Goal: Task Accomplishment & Management: Manage account settings

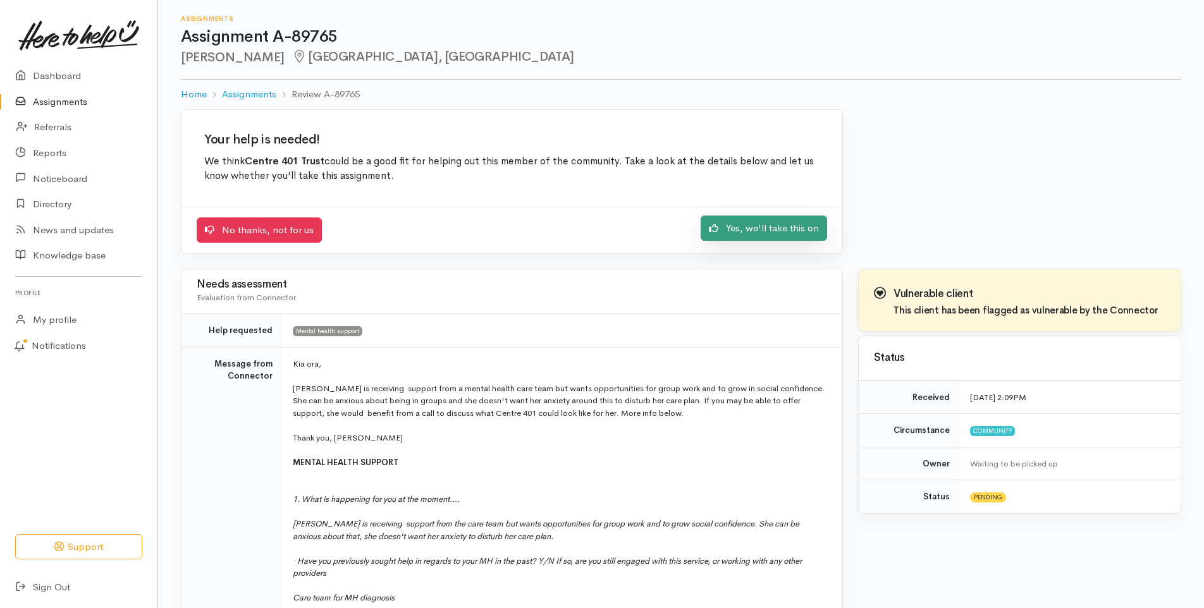
click at [785, 226] on link "Yes, we'll take this on" at bounding box center [763, 229] width 126 height 26
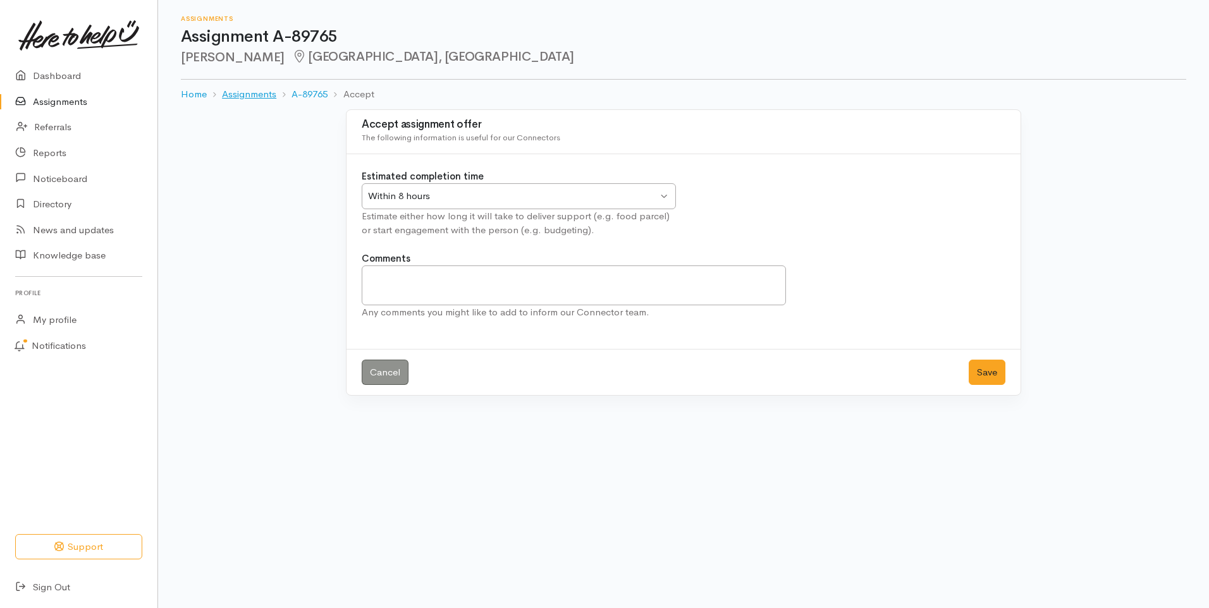
click at [256, 92] on link "Assignments" at bounding box center [249, 94] width 54 height 15
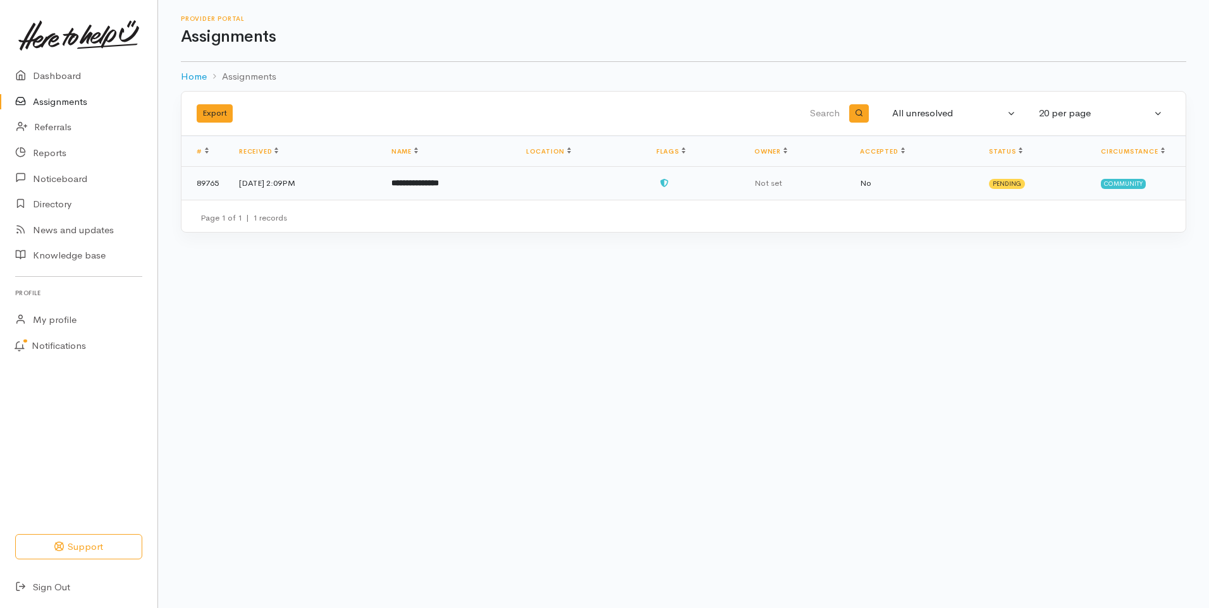
click at [1118, 178] on td "Community" at bounding box center [1138, 183] width 95 height 33
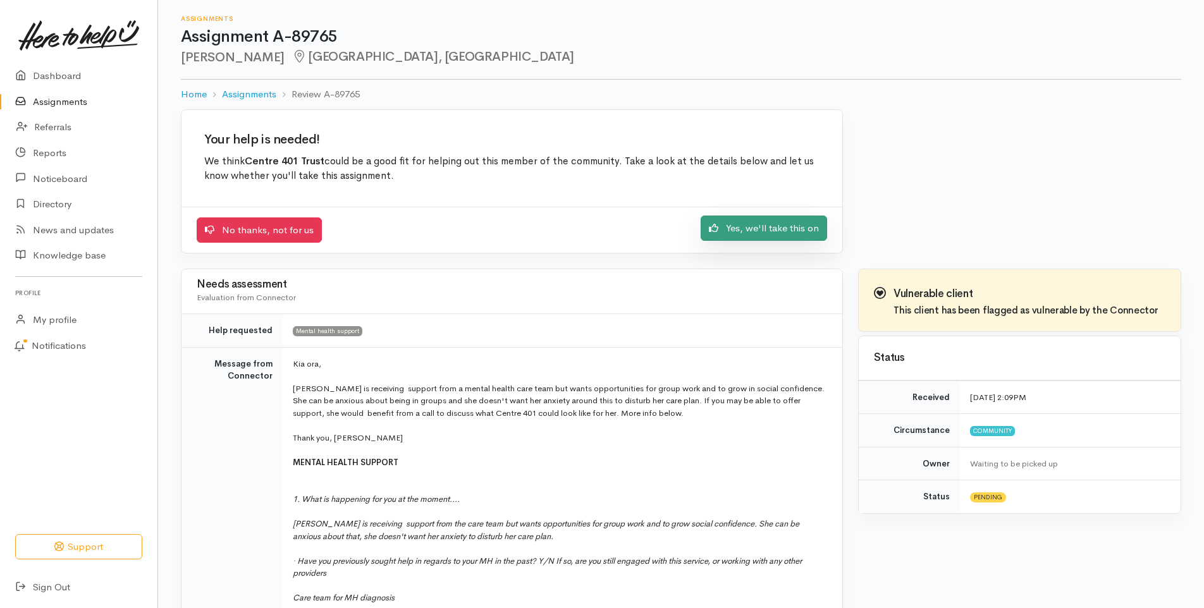
click at [787, 221] on link "Yes, we'll take this on" at bounding box center [763, 229] width 126 height 26
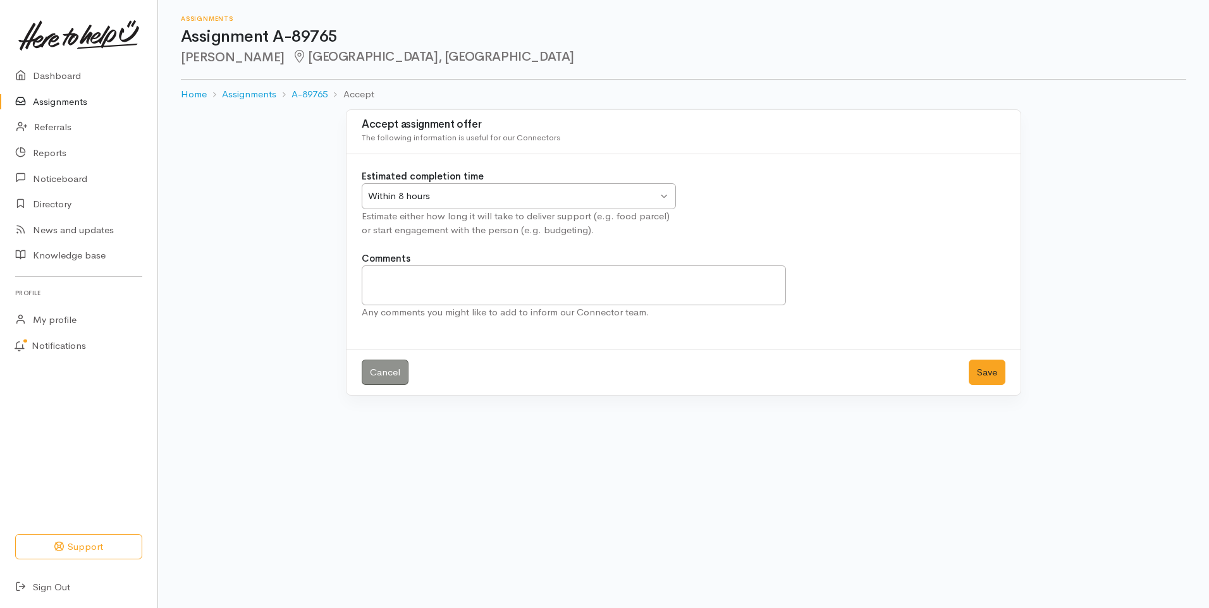
click at [459, 199] on div "Within 8 hours" at bounding box center [513, 196] width 290 height 15
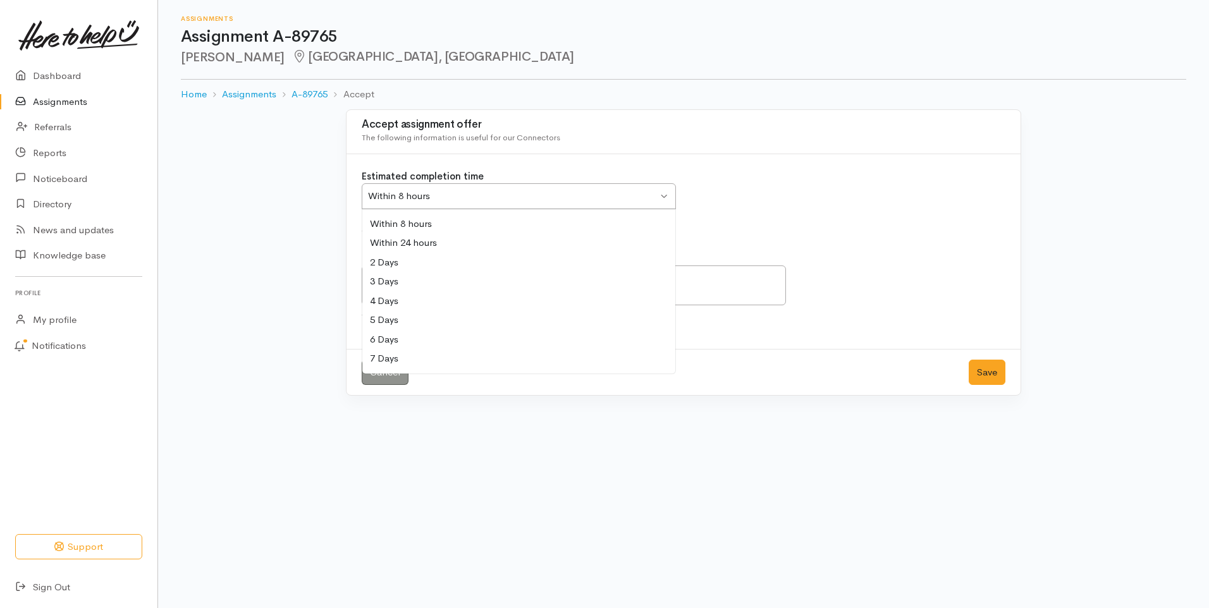
click at [457, 229] on div "Estimated completion time Within 8 hours Within 8 hours Within 8 hours Within 2…" at bounding box center [518, 203] width 329 height 68
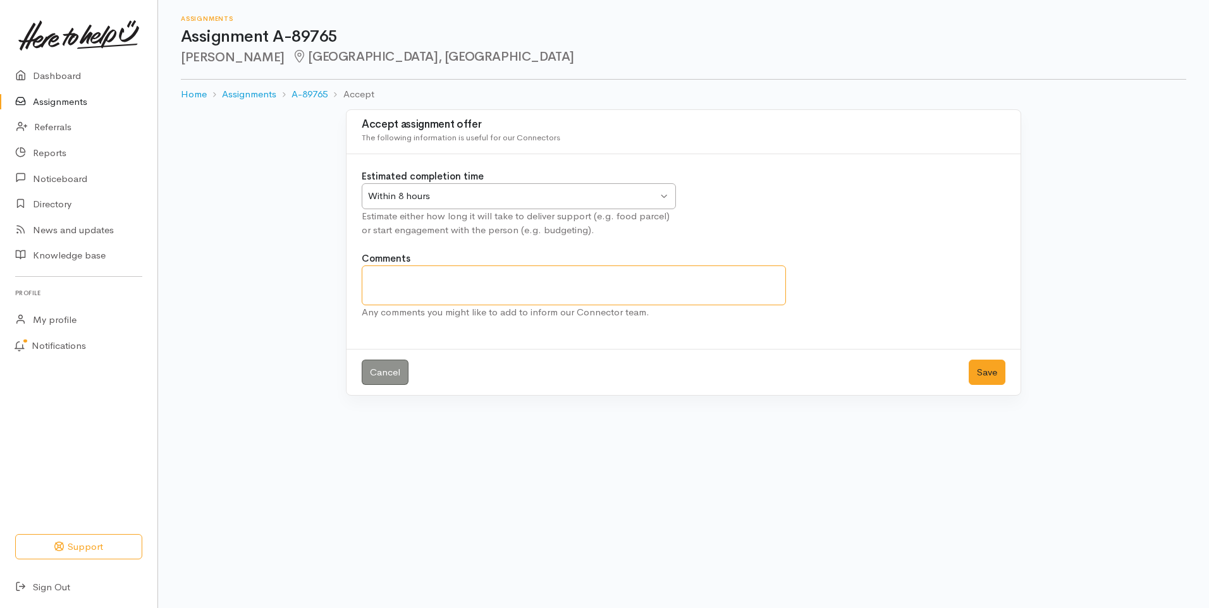
click at [453, 283] on textarea "Comments" at bounding box center [574, 286] width 424 height 40
type textarea "Called and left voice message @ 9:20am"
click at [999, 365] on button "Save" at bounding box center [987, 373] width 37 height 26
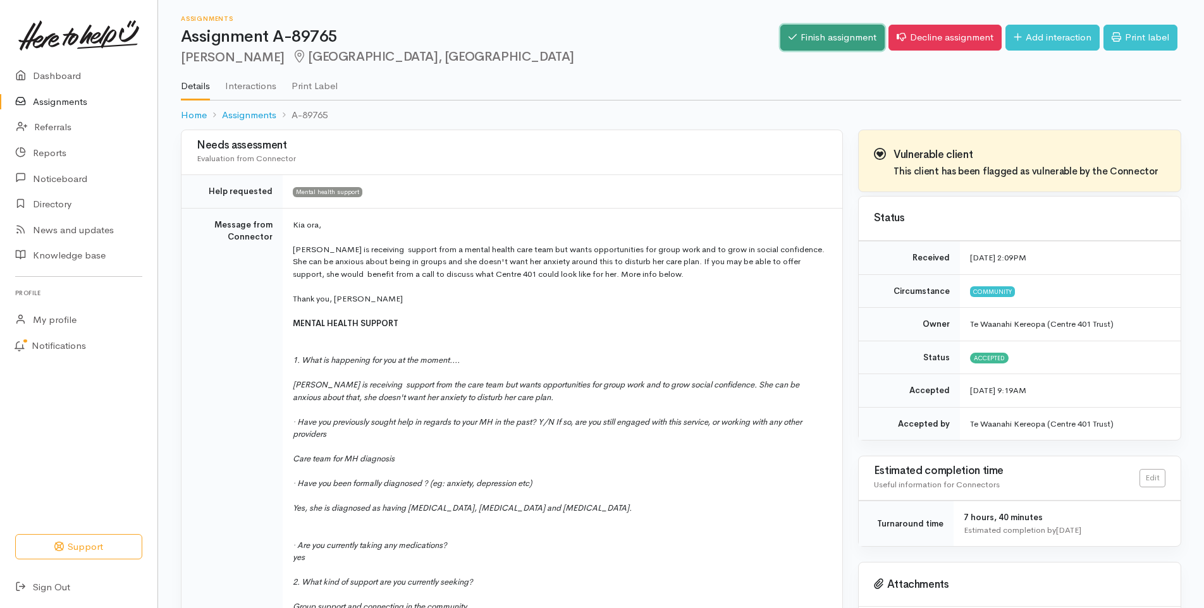
click at [847, 42] on link "Finish assignment" at bounding box center [832, 38] width 104 height 26
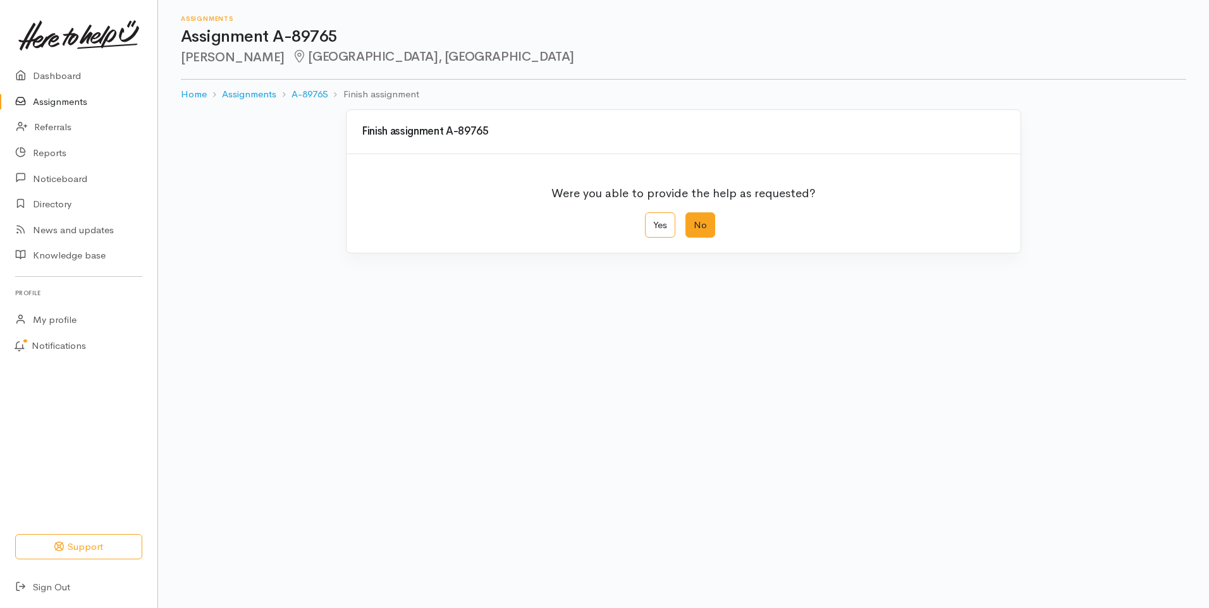
click at [697, 226] on label "No" at bounding box center [700, 225] width 30 height 26
click at [694, 221] on input "No" at bounding box center [689, 216] width 8 height 8
radio input "true"
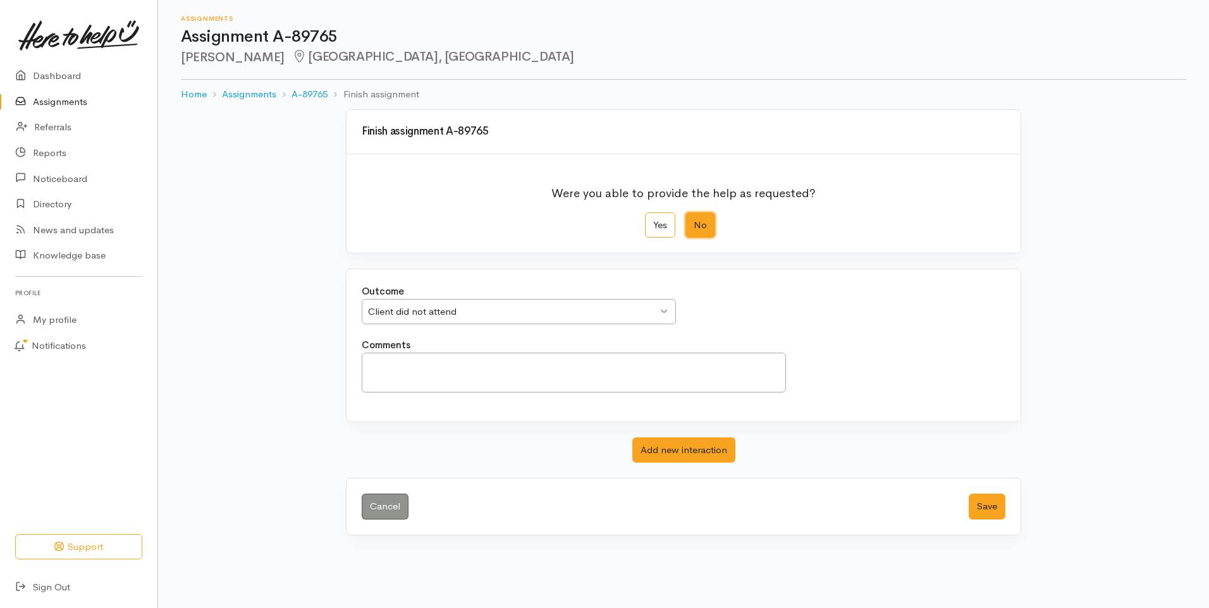
click at [546, 309] on div "Client did not attend" at bounding box center [513, 312] width 290 height 15
click at [487, 369] on textarea "Comments" at bounding box center [574, 373] width 424 height 40
click at [671, 367] on textarea "I was unable to speak directly to Natishah. However, i was able" at bounding box center [574, 373] width 424 height 40
click at [700, 373] on textarea "I was unable to speak directly to Natishah. However, I was able to leave" at bounding box center [574, 373] width 424 height 40
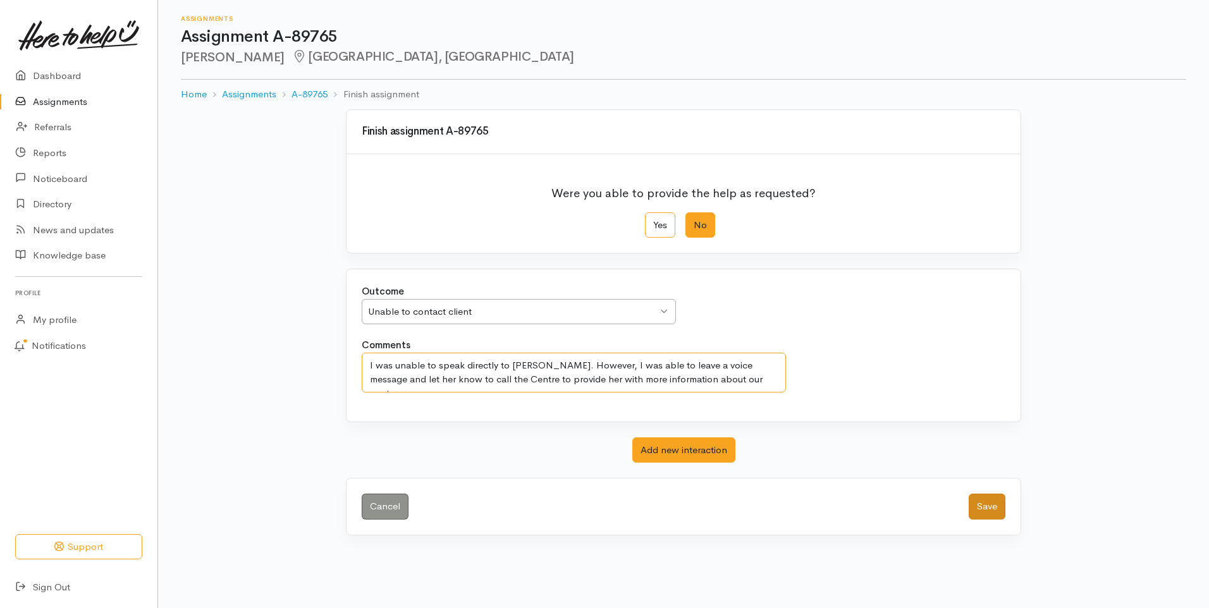
type textarea "I was unable to speak directly to Natishah. However, I was able to leave a voic…"
click at [993, 505] on button "Save" at bounding box center [987, 507] width 37 height 26
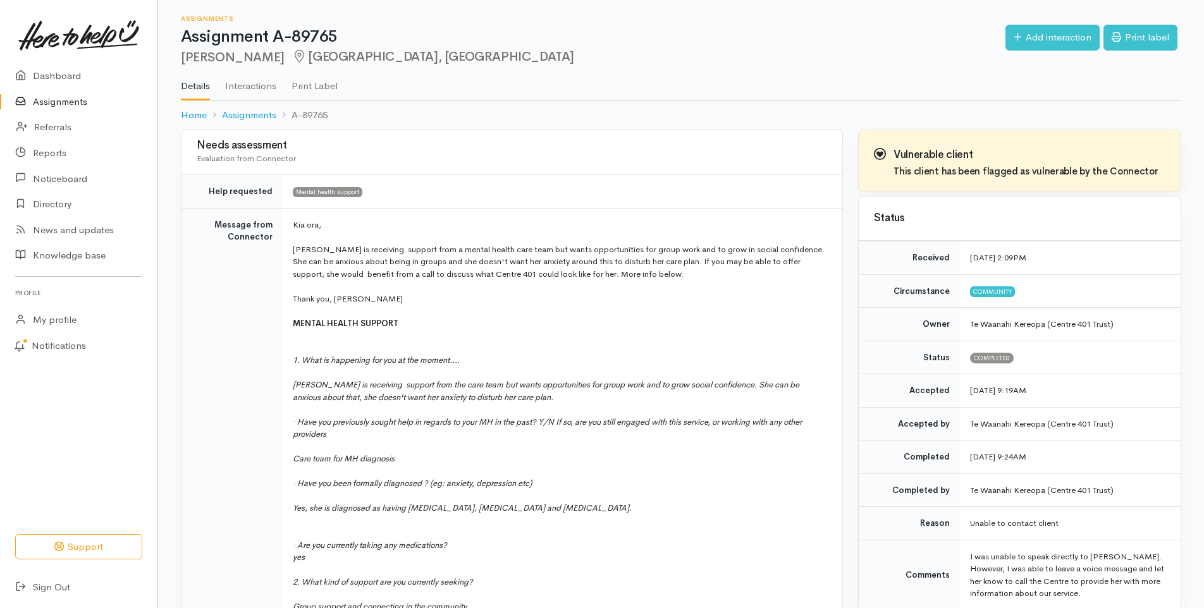
click at [71, 99] on link "Assignments" at bounding box center [78, 102] width 157 height 26
